Goal: Task Accomplishment & Management: Use online tool/utility

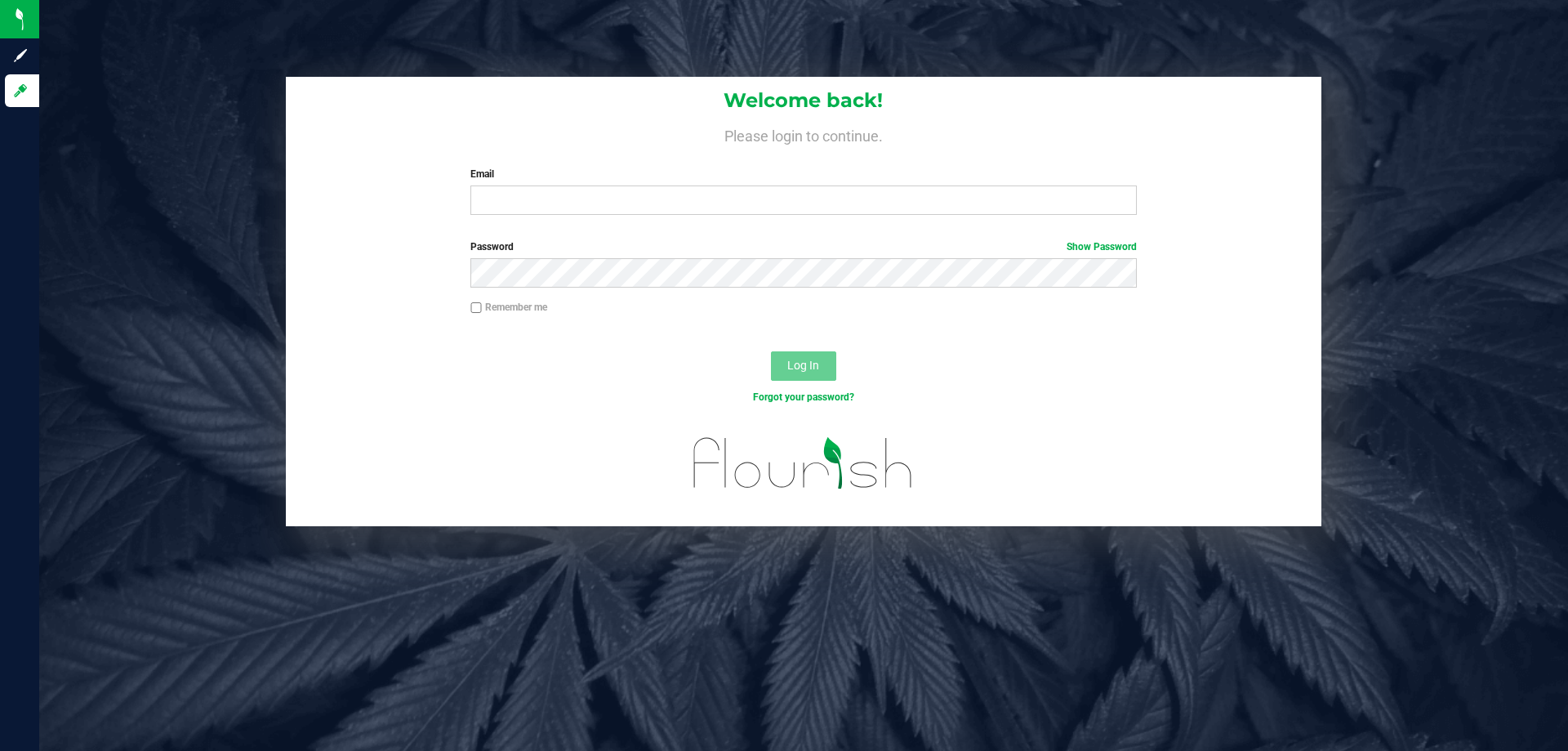
click at [584, 221] on div "Welcome back! Please login to continue. Email Required Please format your email…" at bounding box center [803, 152] width 1036 height 151
click at [595, 208] on input "Email" at bounding box center [803, 200] width 666 height 29
type input "ddeiotte@liveparallel.com"
click at [771, 352] on button "Log In" at bounding box center [804, 366] width 66 height 29
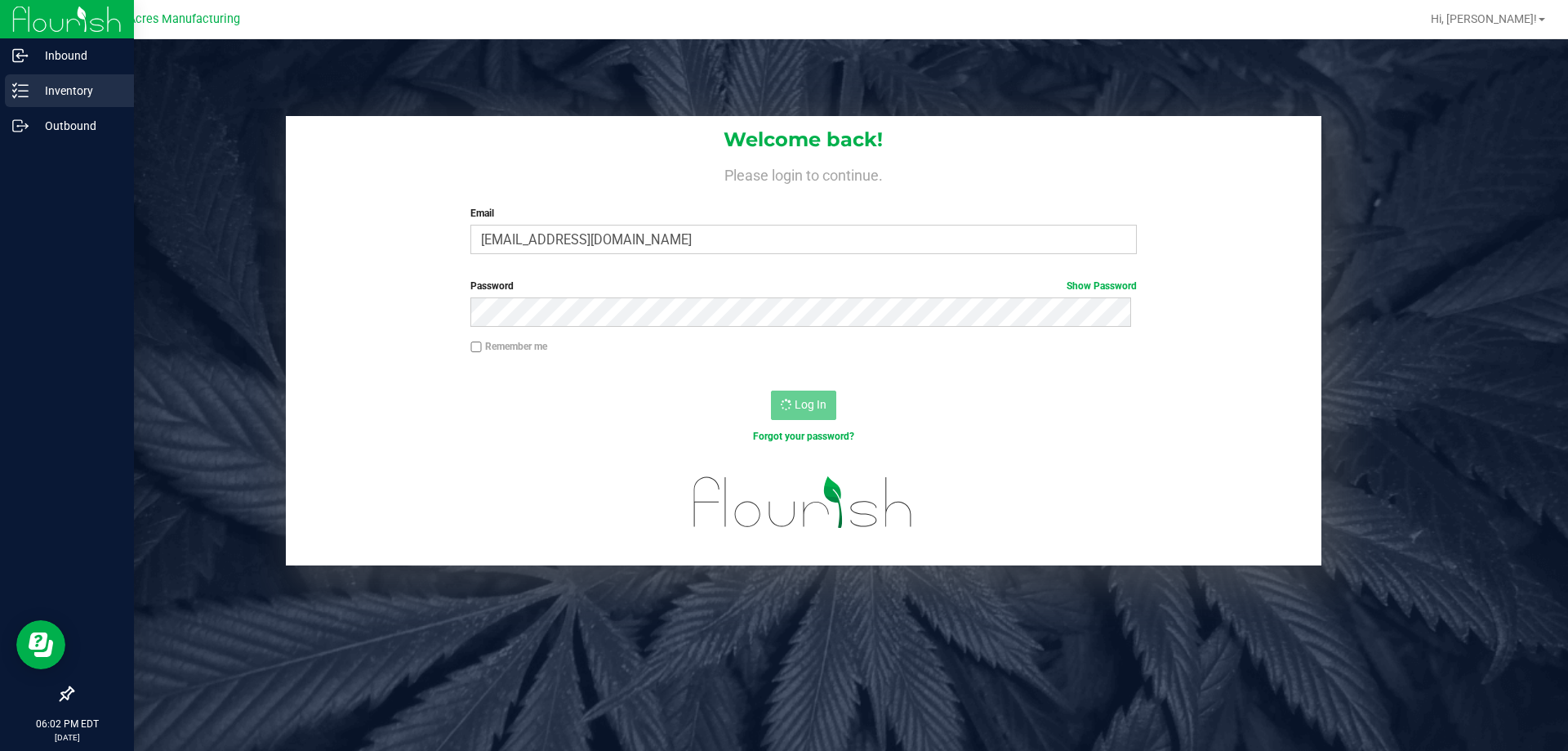
click at [20, 85] on line at bounding box center [23, 85] width 9 height 0
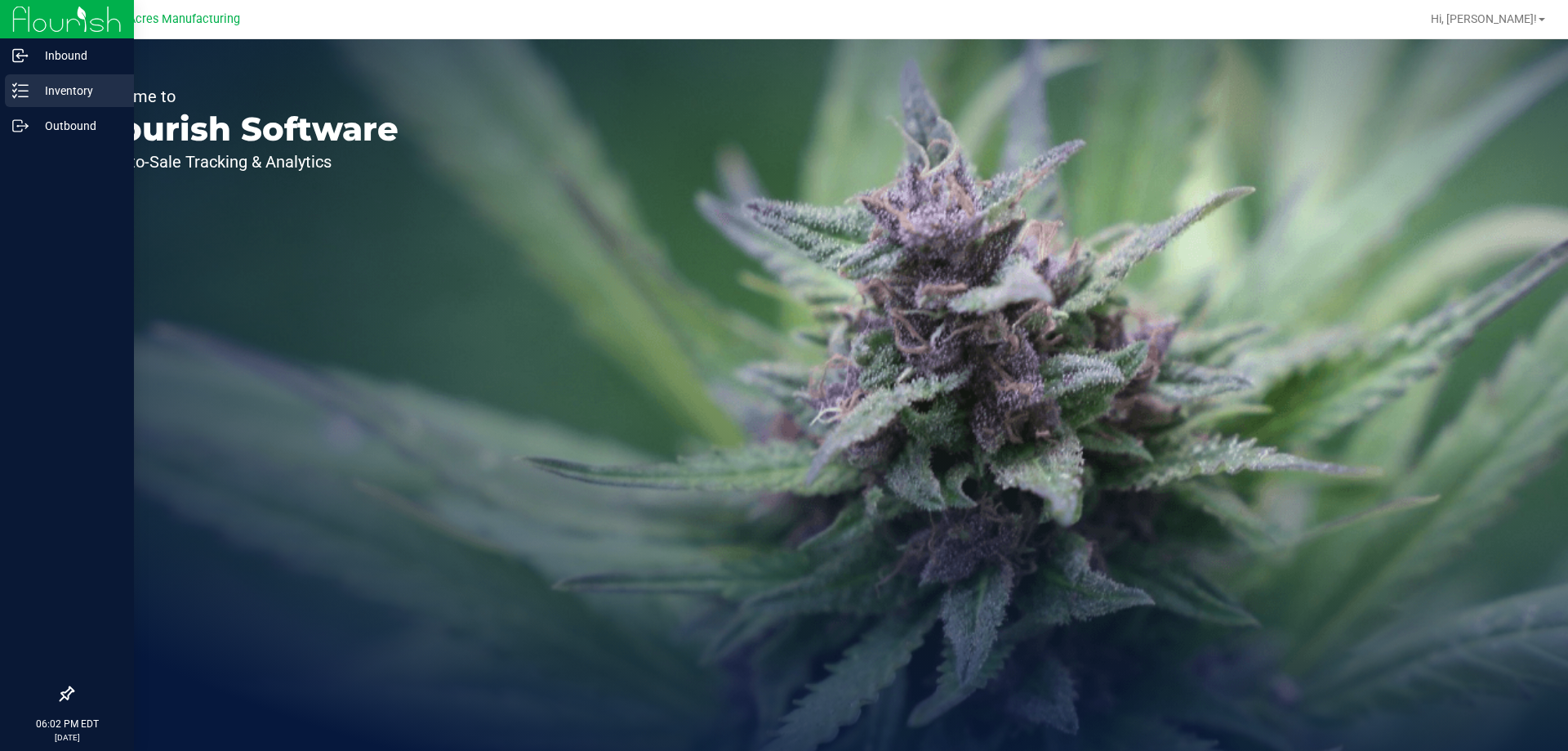
click at [18, 90] on icon at bounding box center [20, 91] width 16 height 16
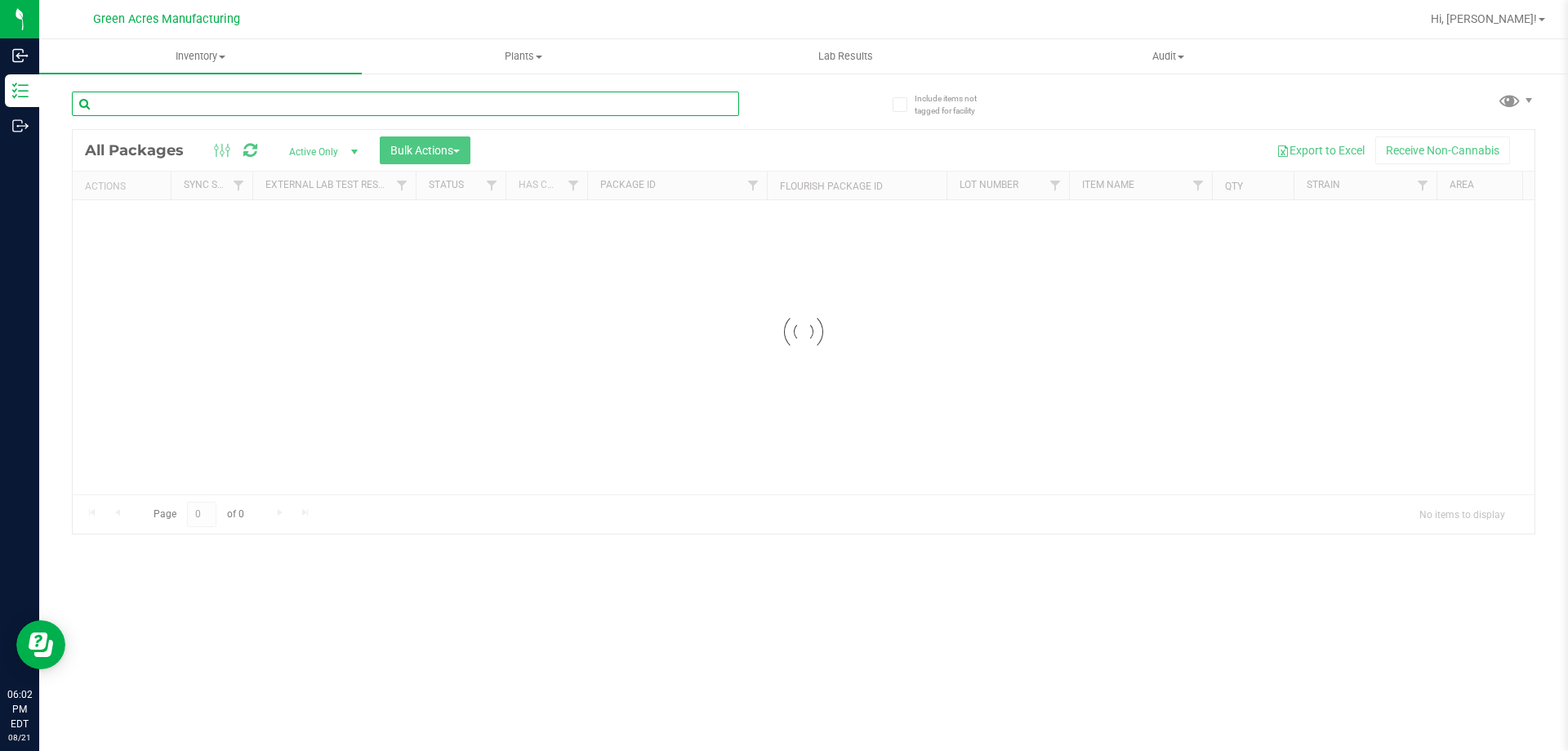
click at [488, 107] on input "text" at bounding box center [406, 104] width 667 height 25
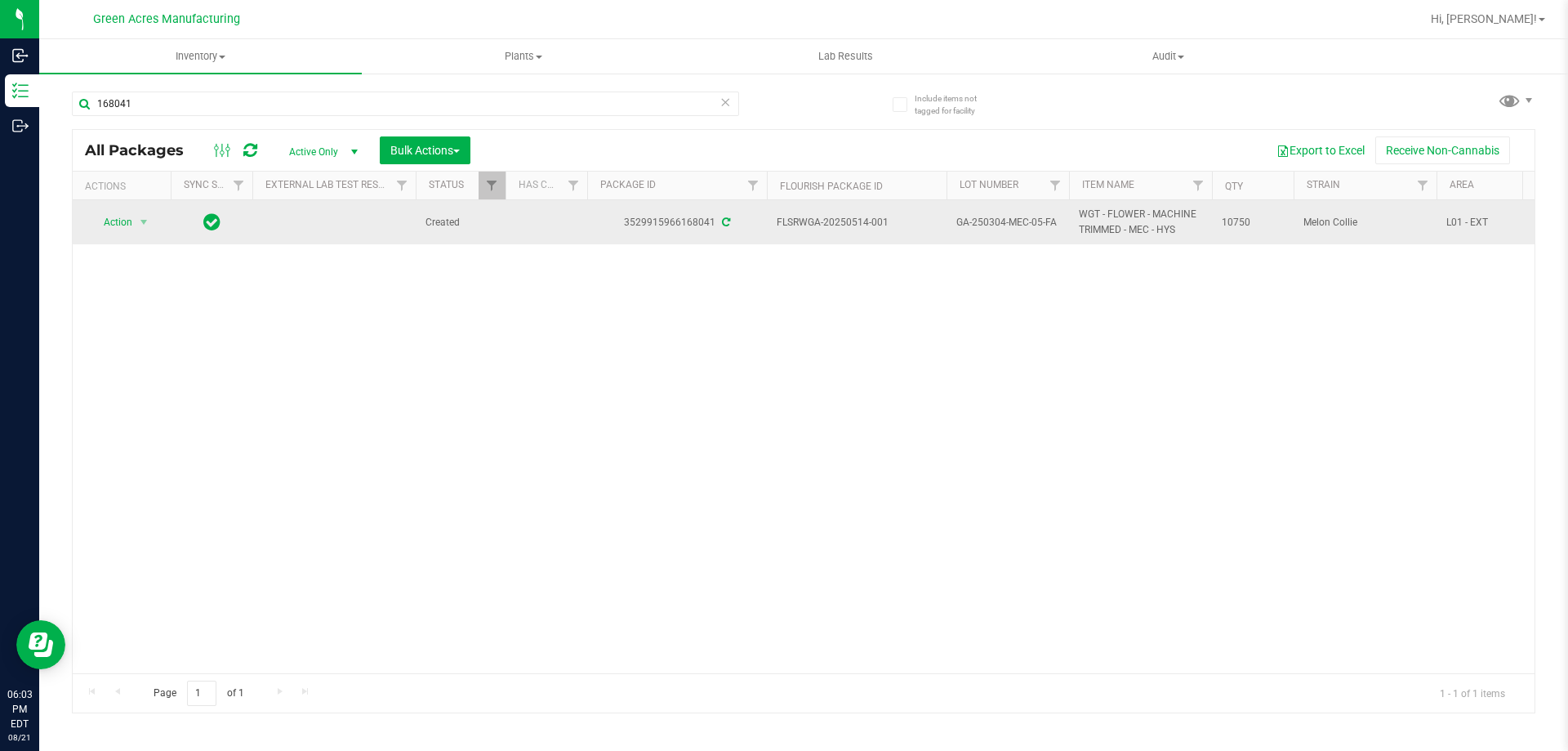
click at [1182, 230] on span "WGT - FLOWER - MACHINE TRIMMED - MEC - HYS" at bounding box center [1140, 222] width 123 height 31
drag, startPoint x: 1151, startPoint y: 233, endPoint x: 1131, endPoint y: 230, distance: 20.2
click at [1131, 230] on span "WGT - FLOWER - MACHINE TRIMMED - MEC - HYS" at bounding box center [1140, 222] width 123 height 31
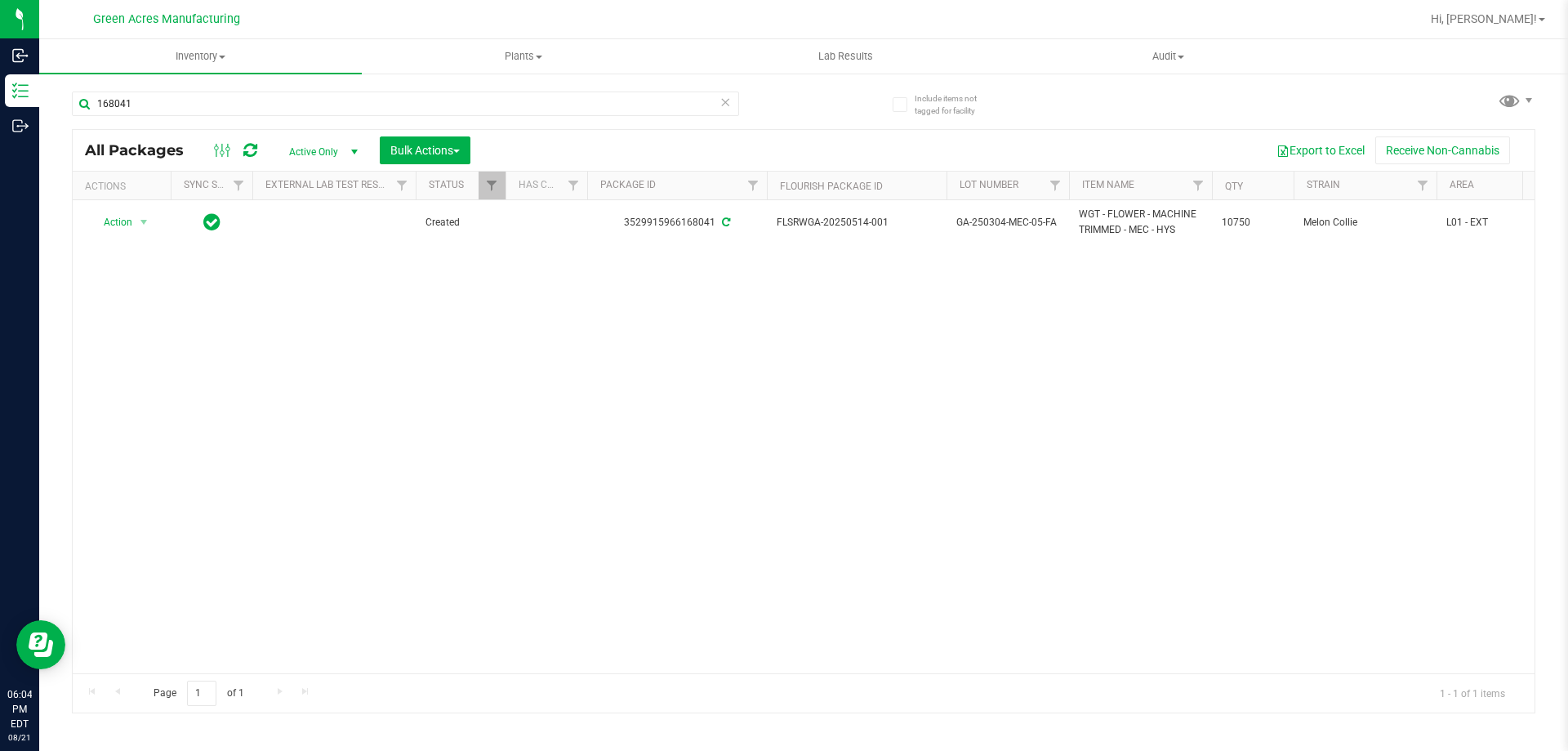
copy span "MEC"
click at [451, 106] on input "168041" at bounding box center [406, 104] width 667 height 25
paste input "MEC"
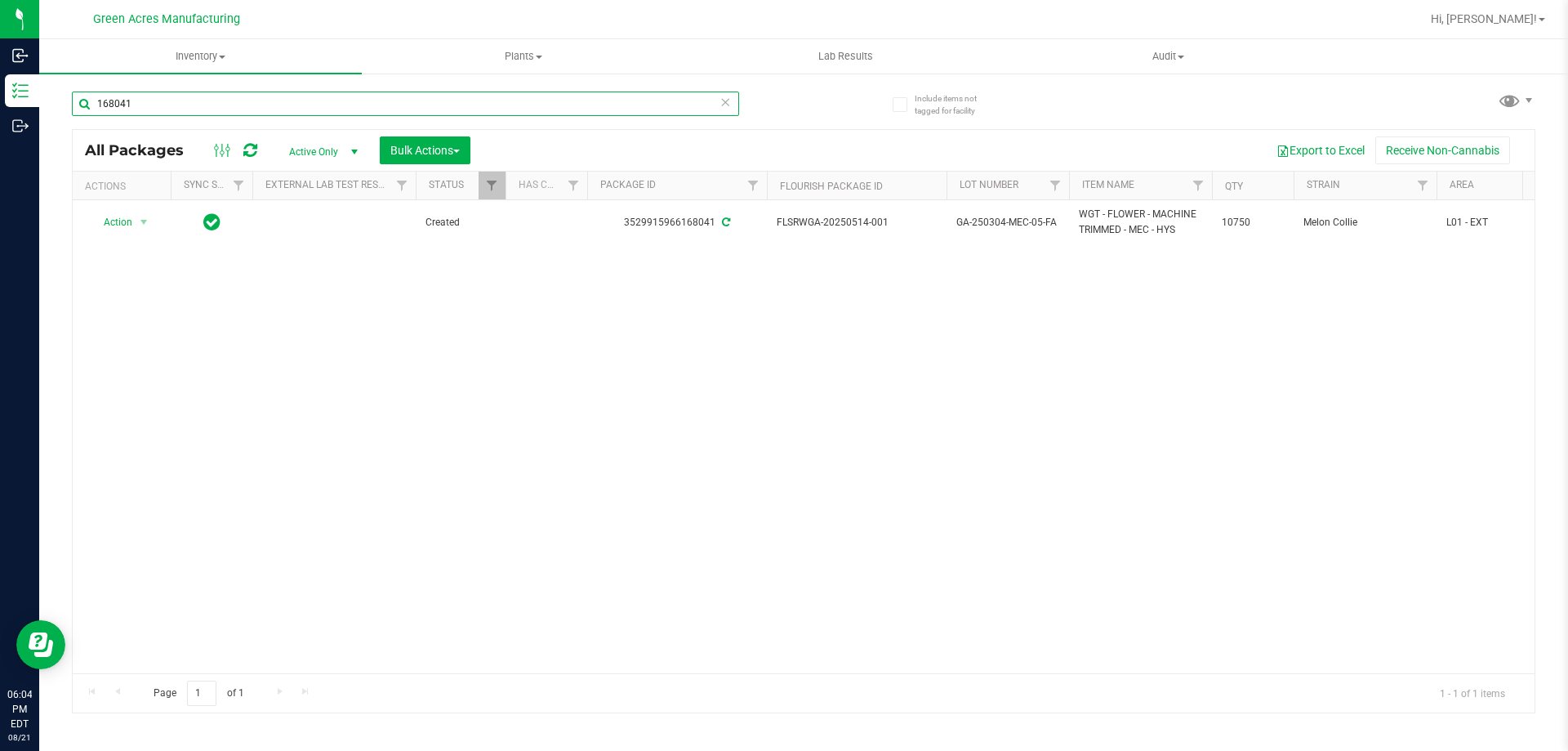
type input "MEC"
